Goal: Navigation & Orientation: Find specific page/section

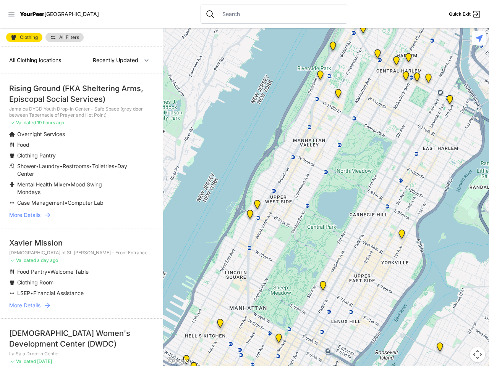
click at [11, 14] on icon at bounding box center [11, 14] width 6 height 5
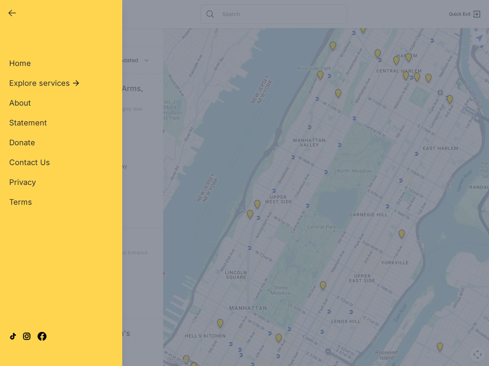
click at [326, 197] on div "Close panel YourPeer [GEOGRAPHIC_DATA] Quick Exit Single Adult Families Soup Ki…" at bounding box center [244, 183] width 489 height 366
click at [363, 30] on div "Close panel YourPeer [GEOGRAPHIC_DATA] Quick Exit Single Adult Families Soup Ki…" at bounding box center [244, 183] width 489 height 366
click at [377, 55] on div "Close panel YourPeer [GEOGRAPHIC_DATA] Quick Exit Single Adult Families Soup Ki…" at bounding box center [244, 183] width 489 height 366
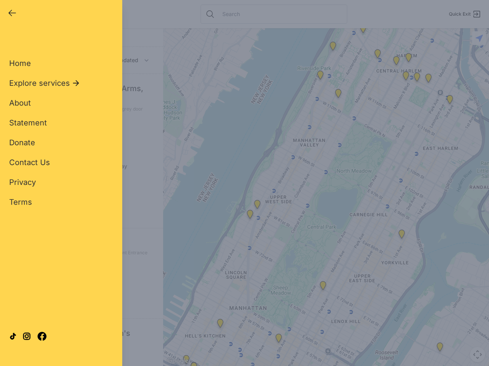
click at [396, 62] on div "Close panel YourPeer [GEOGRAPHIC_DATA] Quick Exit Single Adult Families Soup Ki…" at bounding box center [244, 183] width 489 height 366
click at [449, 101] on div "Close panel YourPeer [GEOGRAPHIC_DATA] Quick Exit Single Adult Families Soup Ki…" at bounding box center [244, 183] width 489 height 366
click at [401, 236] on div "Close panel YourPeer [GEOGRAPHIC_DATA] Quick Exit Single Adult Families Soup Ki…" at bounding box center [244, 183] width 489 height 366
click at [250, 216] on div "Close panel YourPeer [GEOGRAPHIC_DATA] Quick Exit Single Adult Families Soup Ki…" at bounding box center [244, 183] width 489 height 366
